Goal: Task Accomplishment & Management: Manage account settings

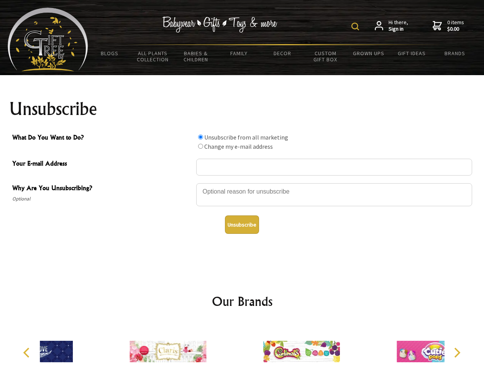
click at [357, 26] on img at bounding box center [356, 27] width 8 height 8
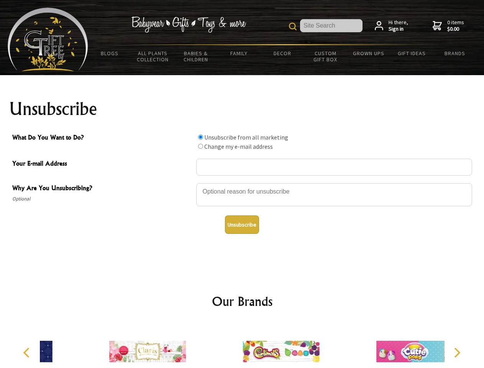
click at [242, 183] on div at bounding box center [334, 195] width 276 height 27
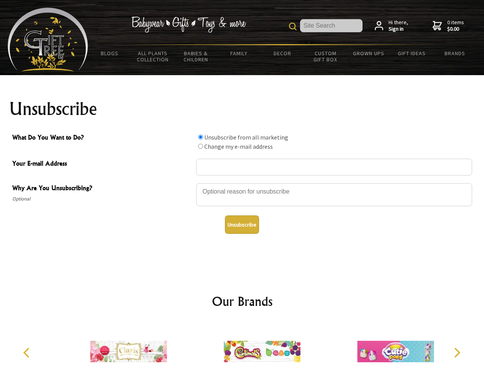
click at [201, 137] on input "What Do You Want to Do?" at bounding box center [200, 137] width 5 height 5
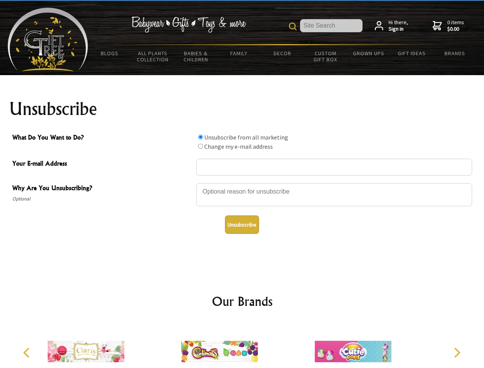
click at [201, 146] on input "What Do You Want to Do?" at bounding box center [200, 146] width 5 height 5
radio input "true"
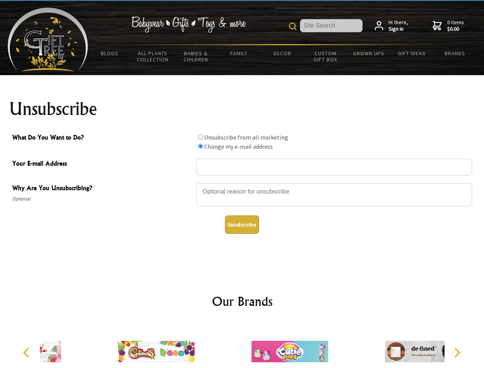
click at [242, 225] on button "Unsubscribe" at bounding box center [242, 224] width 34 height 18
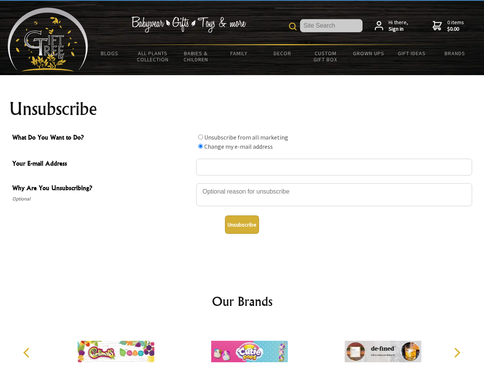
click at [242, 345] on img at bounding box center [249, 352] width 77 height 58
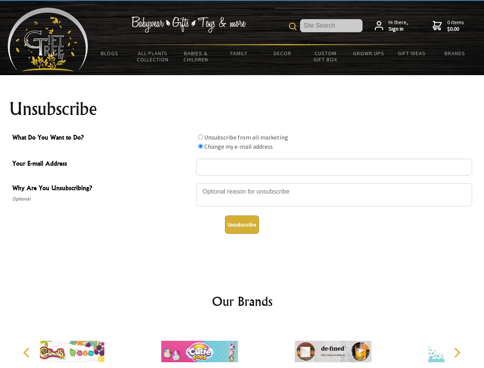
click at [28, 353] on icon "Previous" at bounding box center [27, 353] width 10 height 10
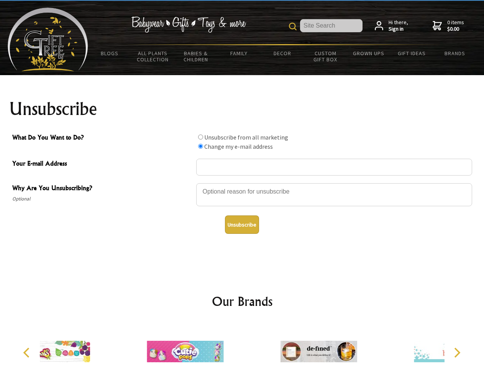
click at [457, 353] on icon "Next" at bounding box center [457, 353] width 10 height 10
